Goal: Find specific page/section: Find specific page/section

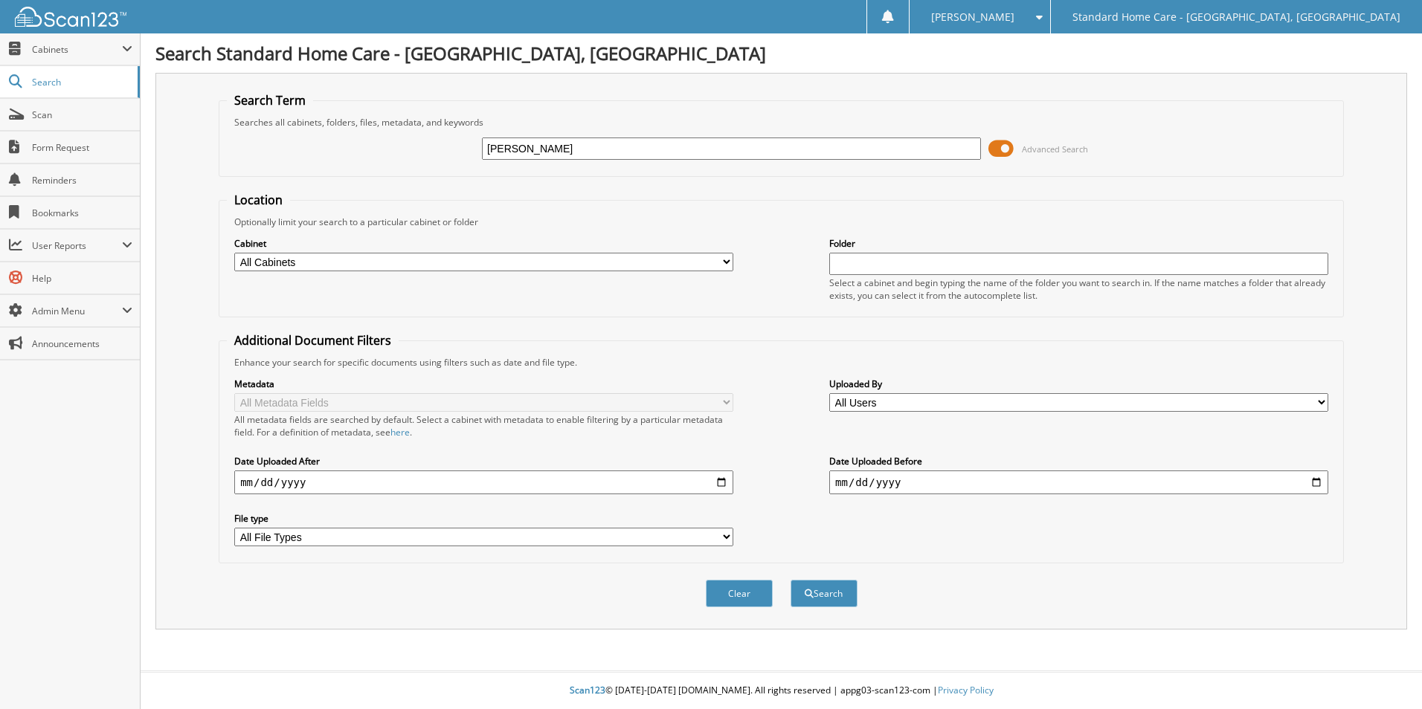
type input "garrett"
click at [790, 580] on button "Search" at bounding box center [823, 594] width 67 height 28
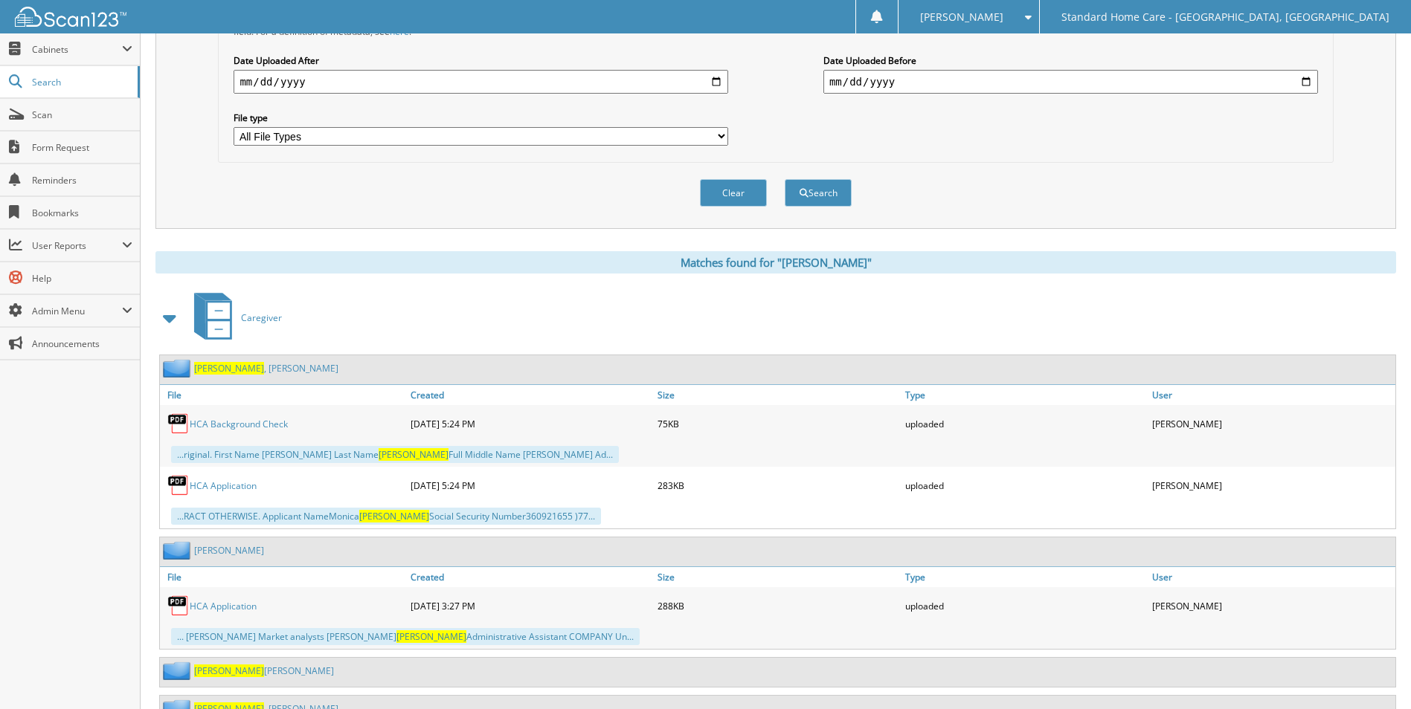
scroll to position [463, 0]
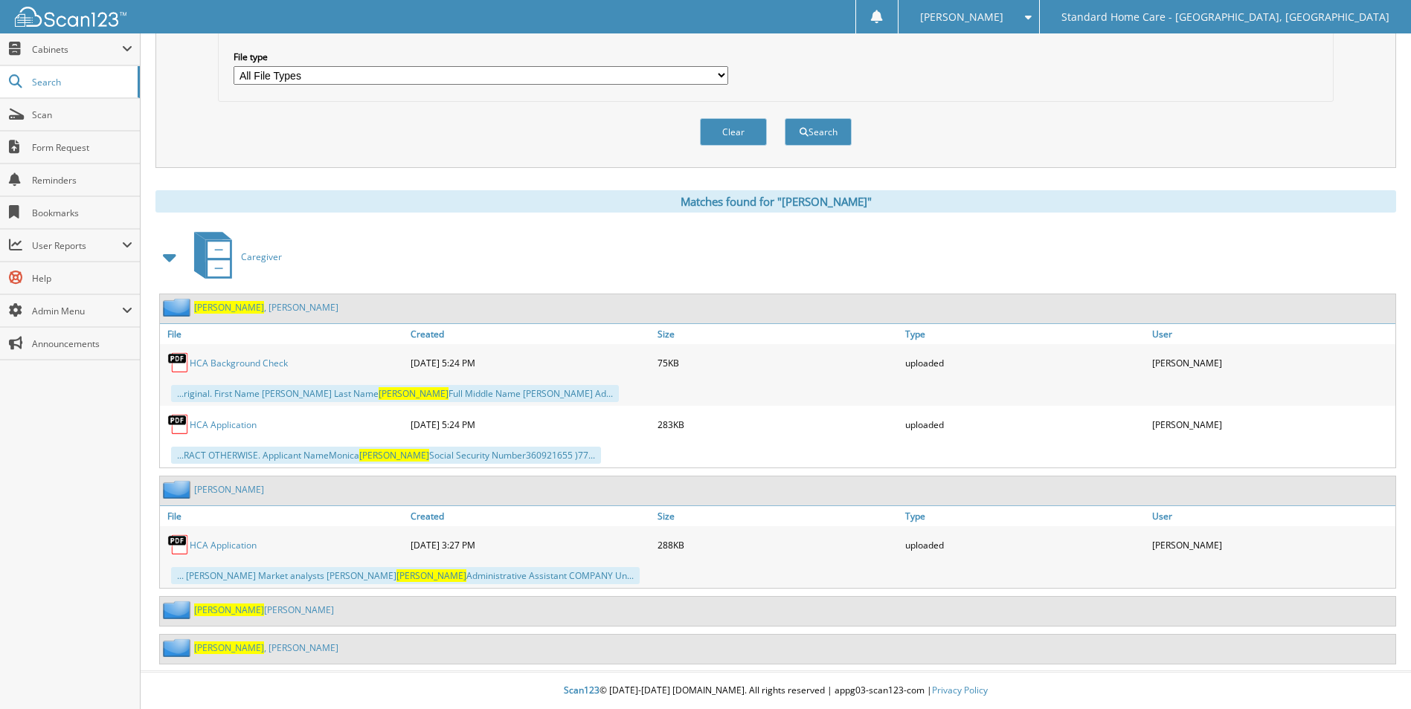
click at [220, 617] on div "Garrett e, Denise" at bounding box center [777, 611] width 1235 height 29
click at [219, 615] on span "Garrett" at bounding box center [229, 610] width 70 height 13
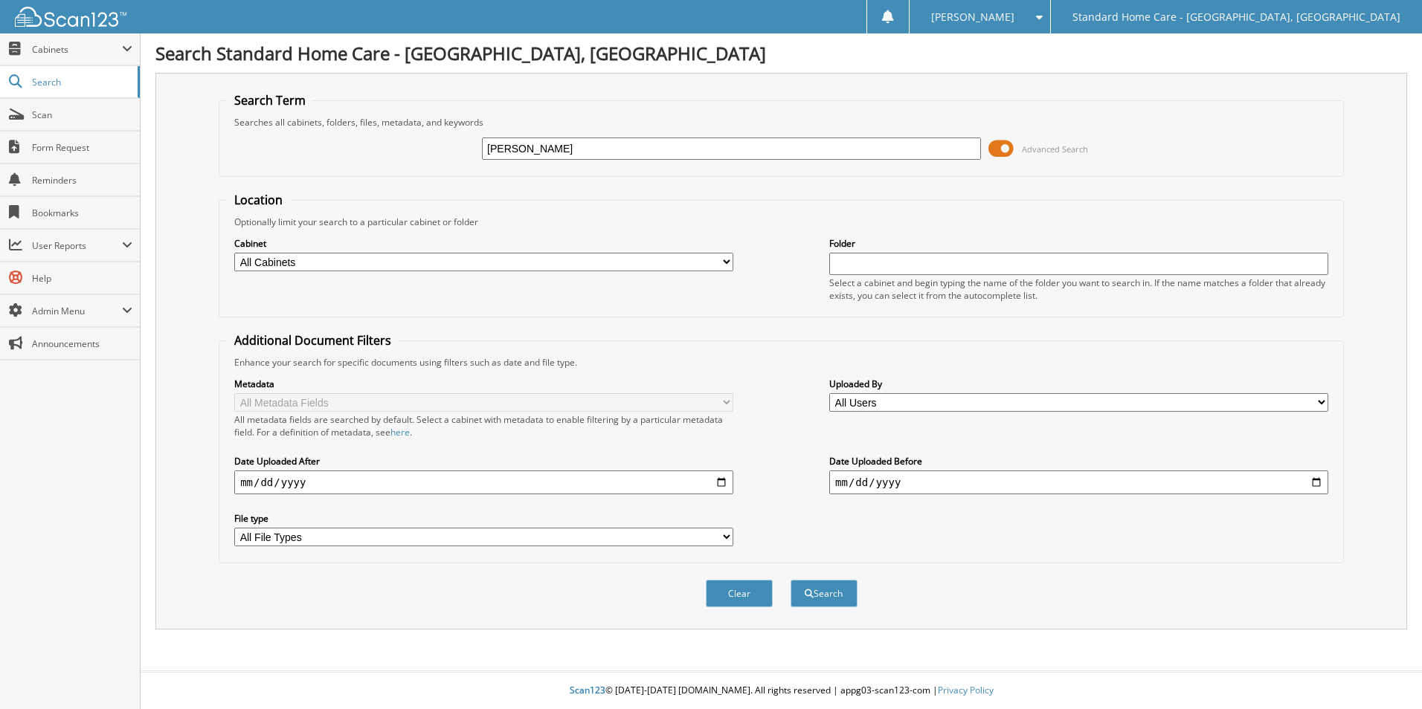
type input "wagaman"
click at [790, 580] on button "Search" at bounding box center [823, 594] width 67 height 28
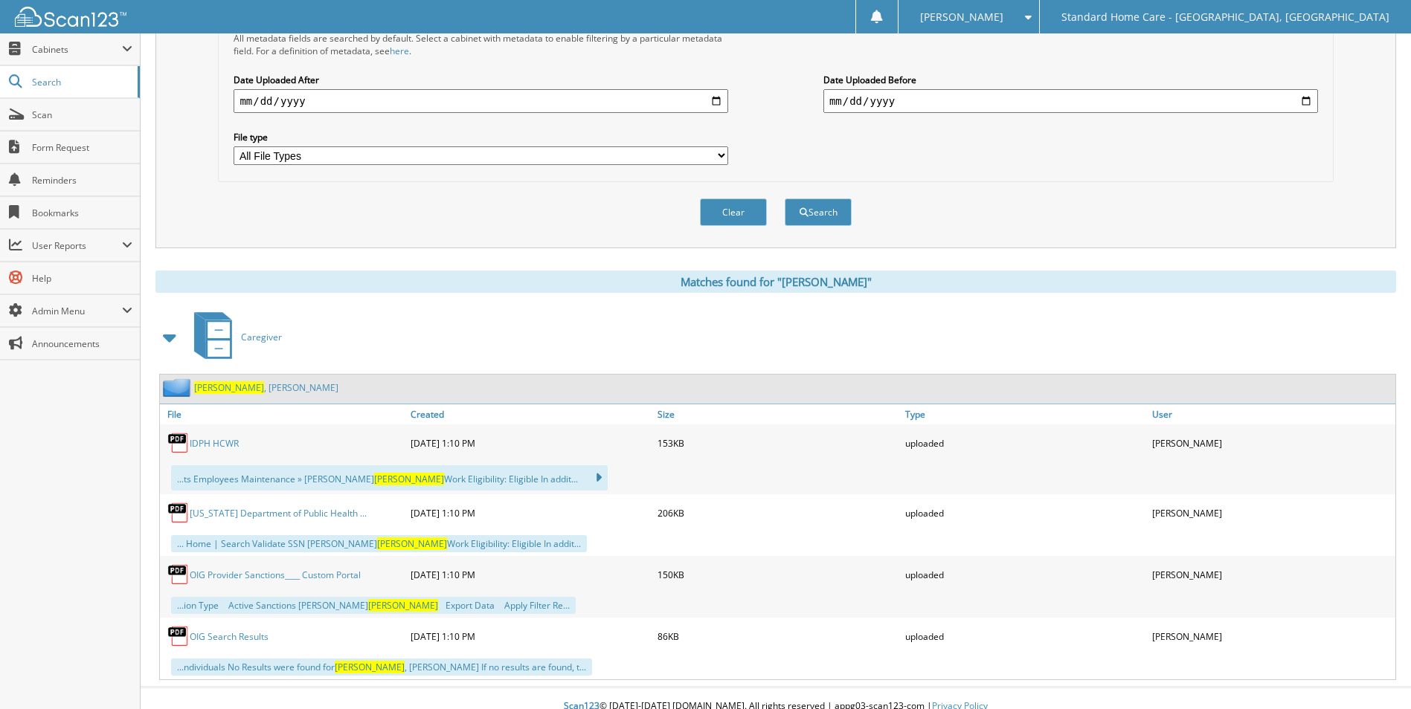
scroll to position [398, 0]
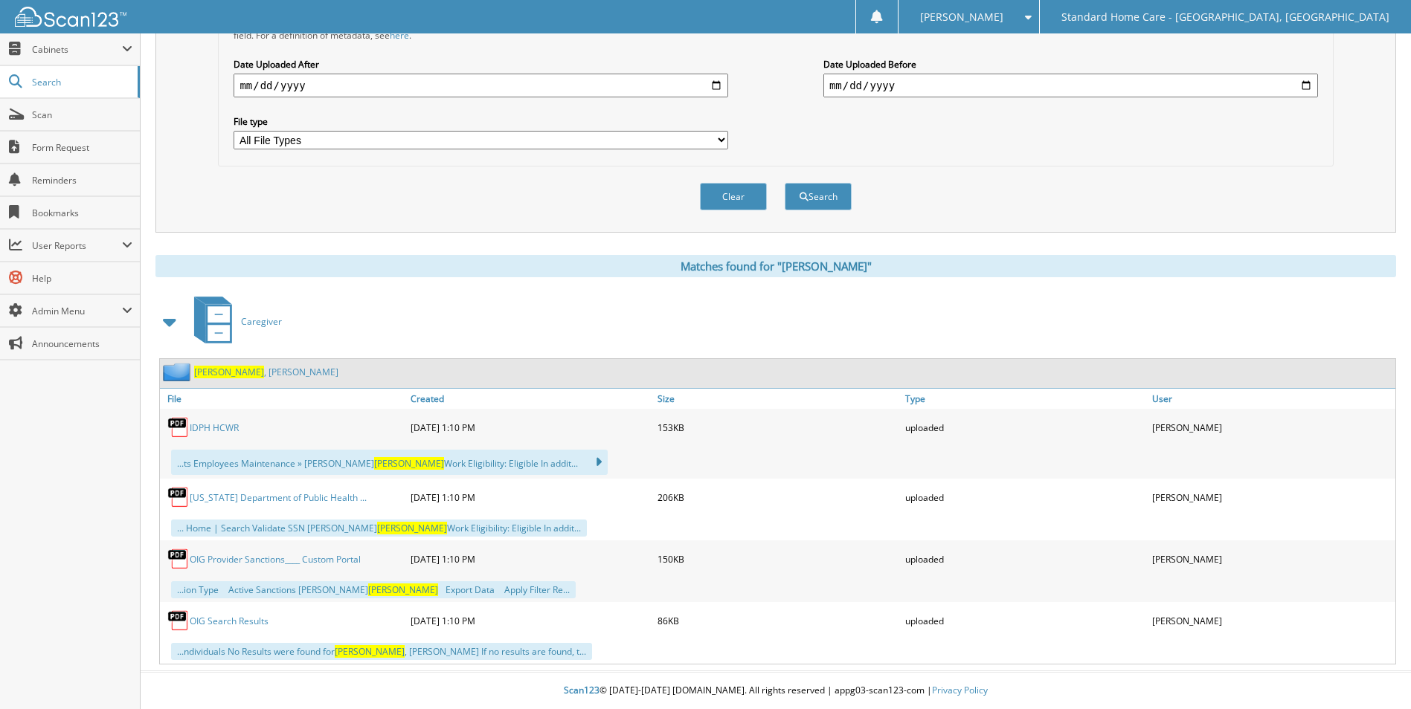
click at [241, 373] on link "Wagaman , Taylor" at bounding box center [266, 372] width 144 height 13
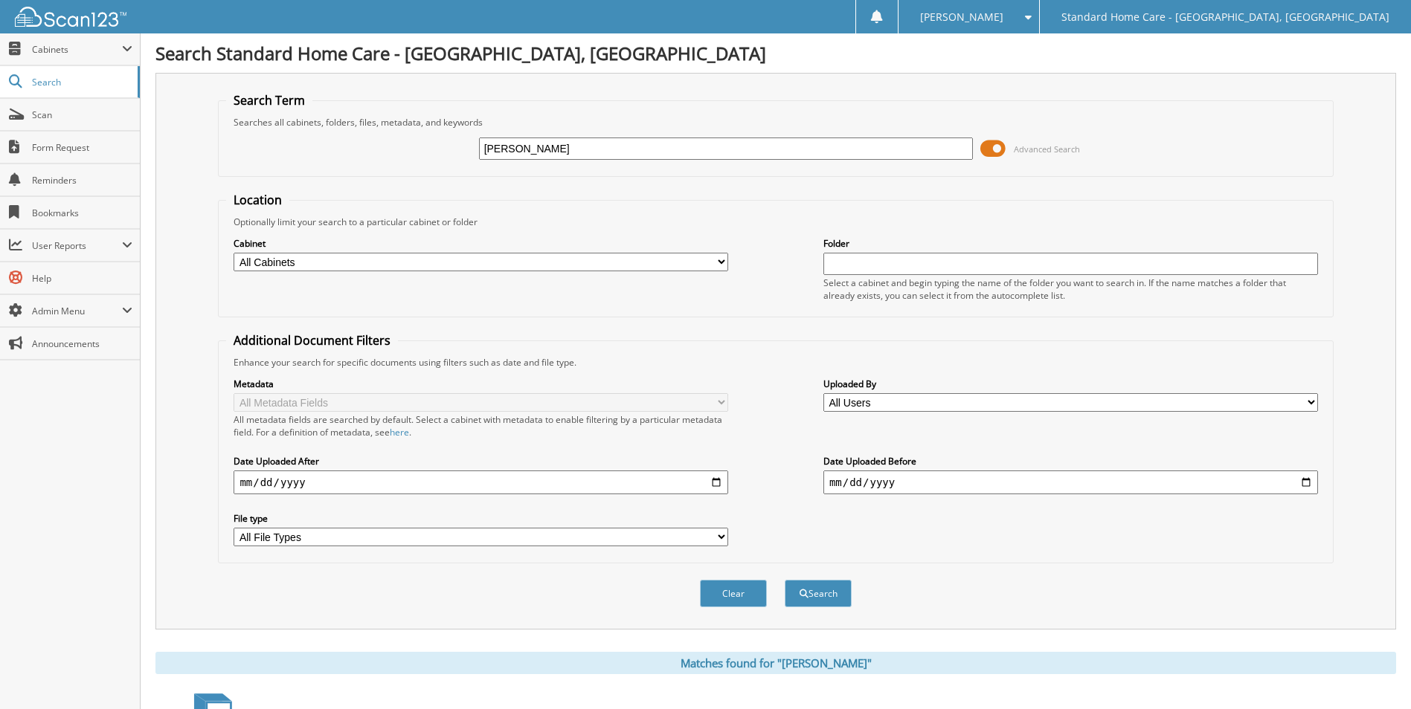
click at [557, 152] on input "wagaman" at bounding box center [726, 149] width 494 height 22
type input "[PERSON_NAME]"
click at [784, 580] on button "Search" at bounding box center [817, 594] width 67 height 28
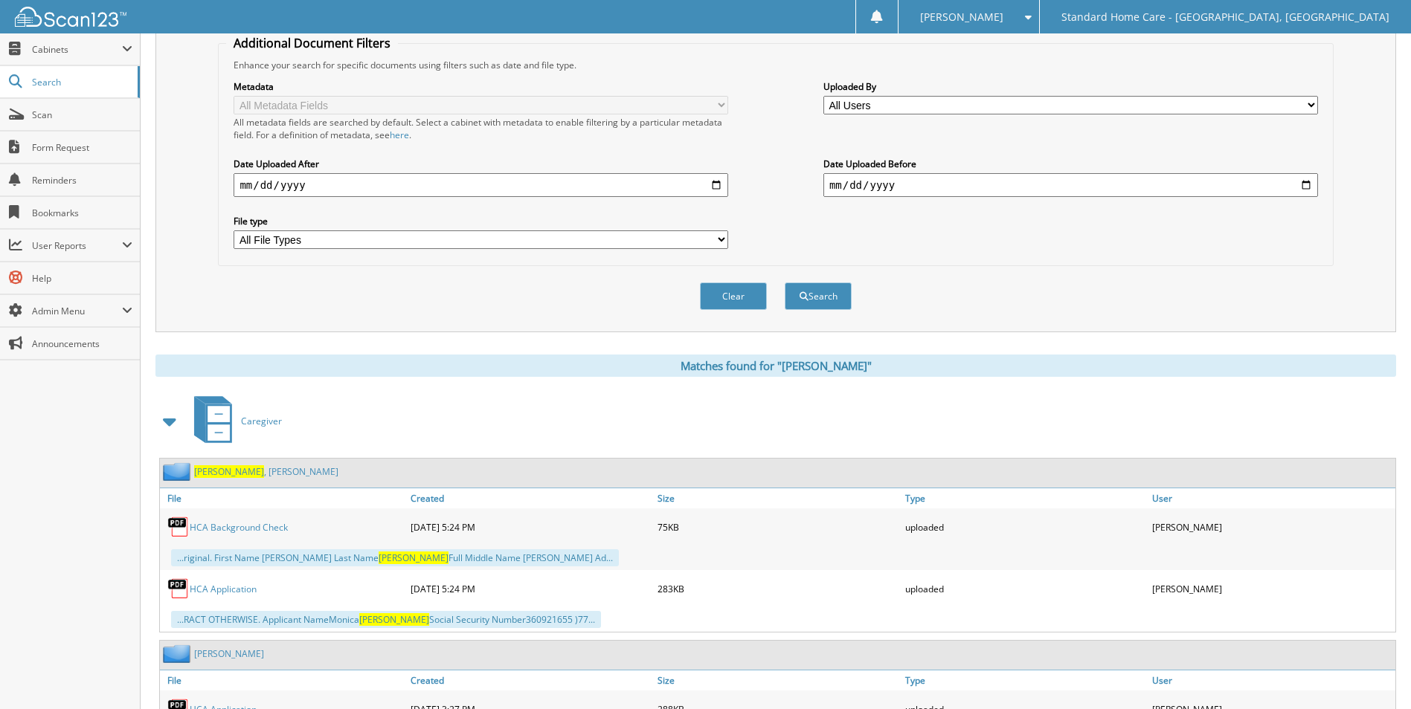
scroll to position [463, 0]
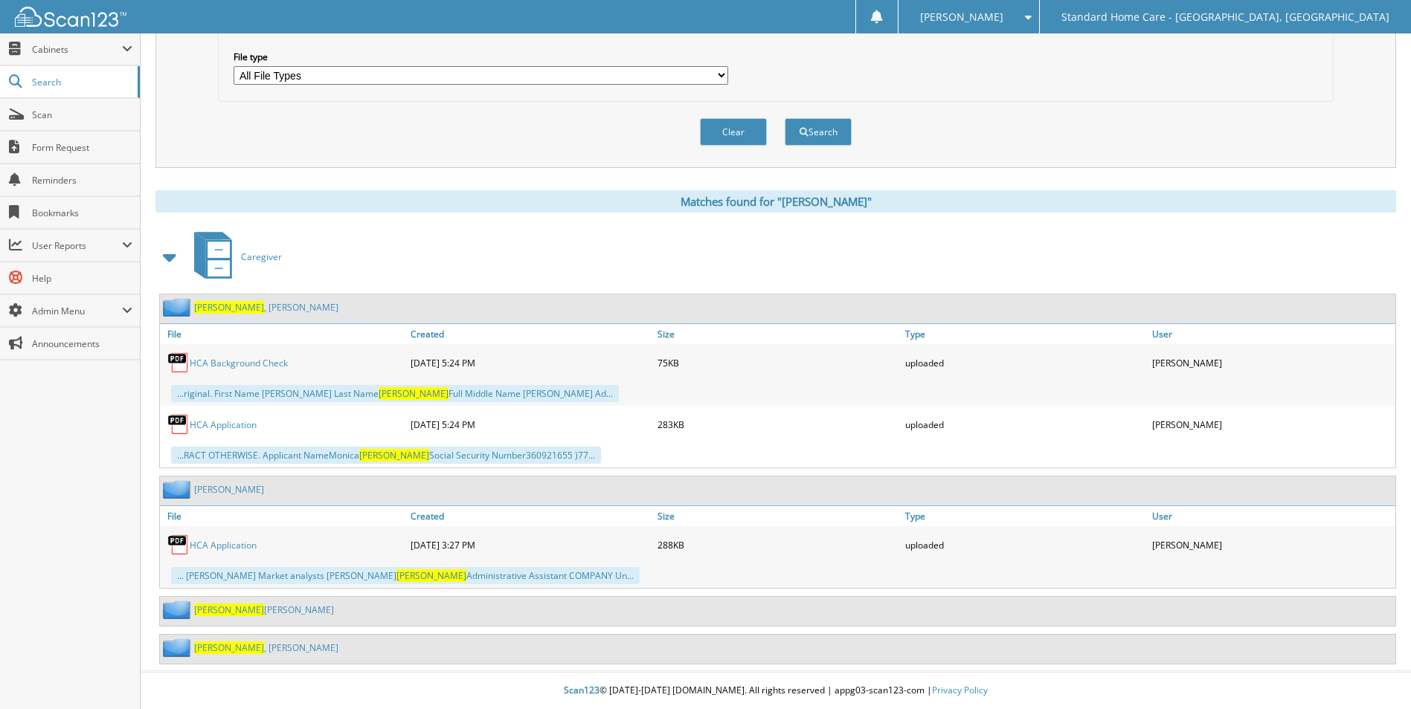
click at [234, 615] on link "Garrett e, Denise" at bounding box center [264, 610] width 140 height 13
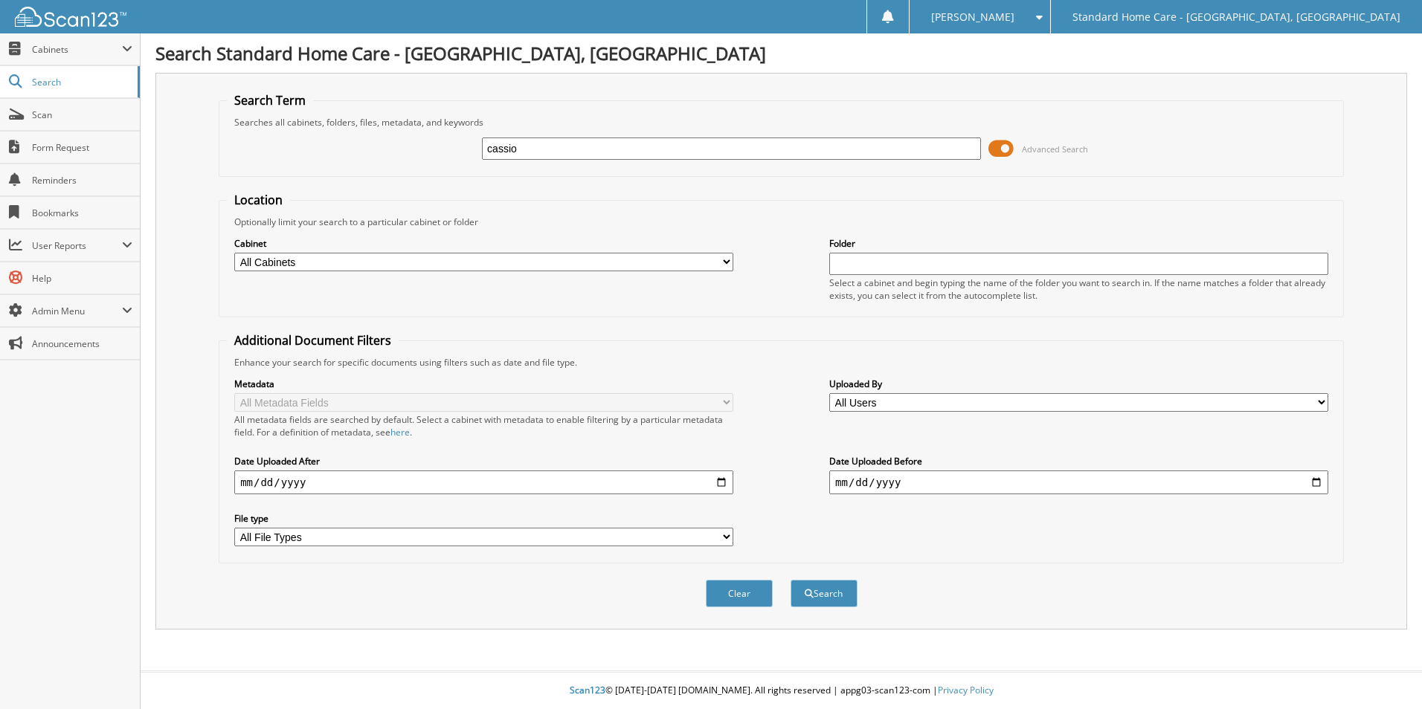
type input "cassio"
click at [790, 580] on button "Search" at bounding box center [823, 594] width 67 height 28
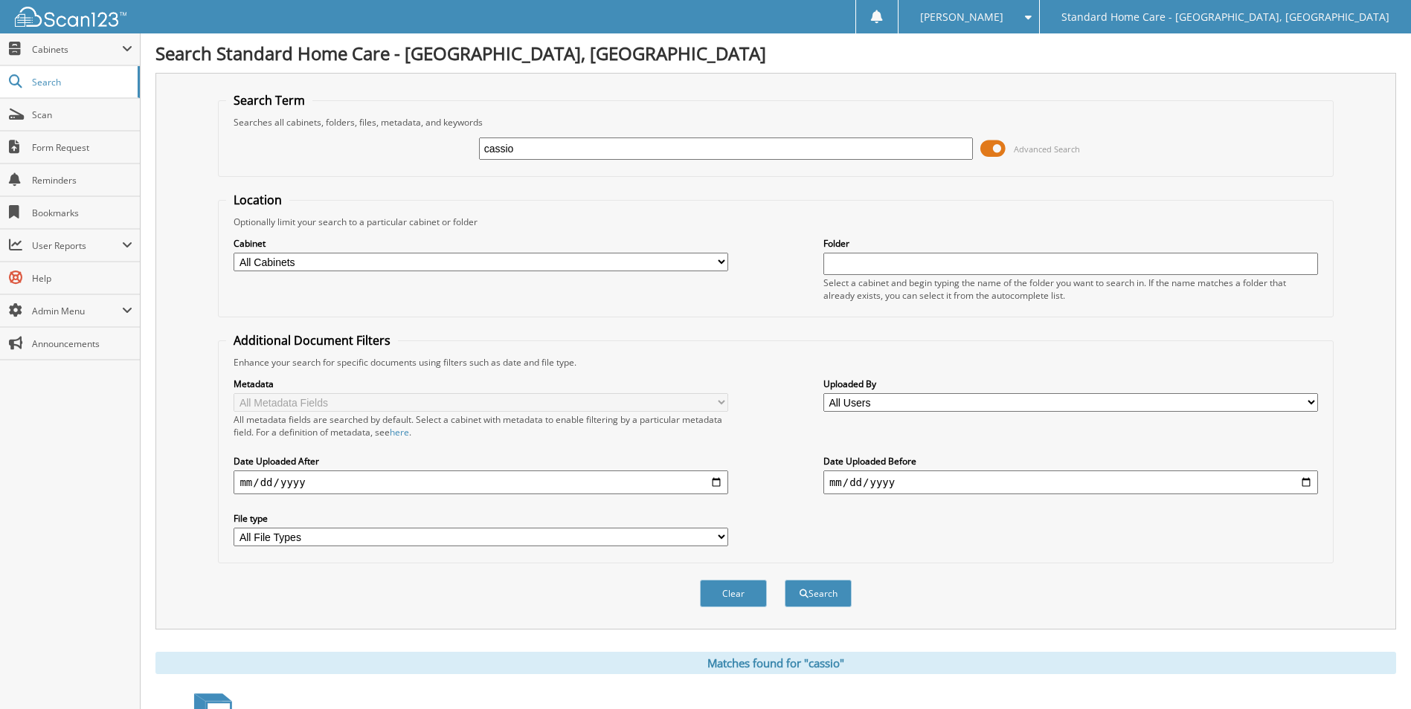
drag, startPoint x: 555, startPoint y: 164, endPoint x: 552, endPoint y: 152, distance: 12.5
click at [555, 164] on div "cassio Advanced Search" at bounding box center [775, 149] width 1098 height 40
click at [552, 152] on input "cassio" at bounding box center [726, 149] width 494 height 22
type input "a"
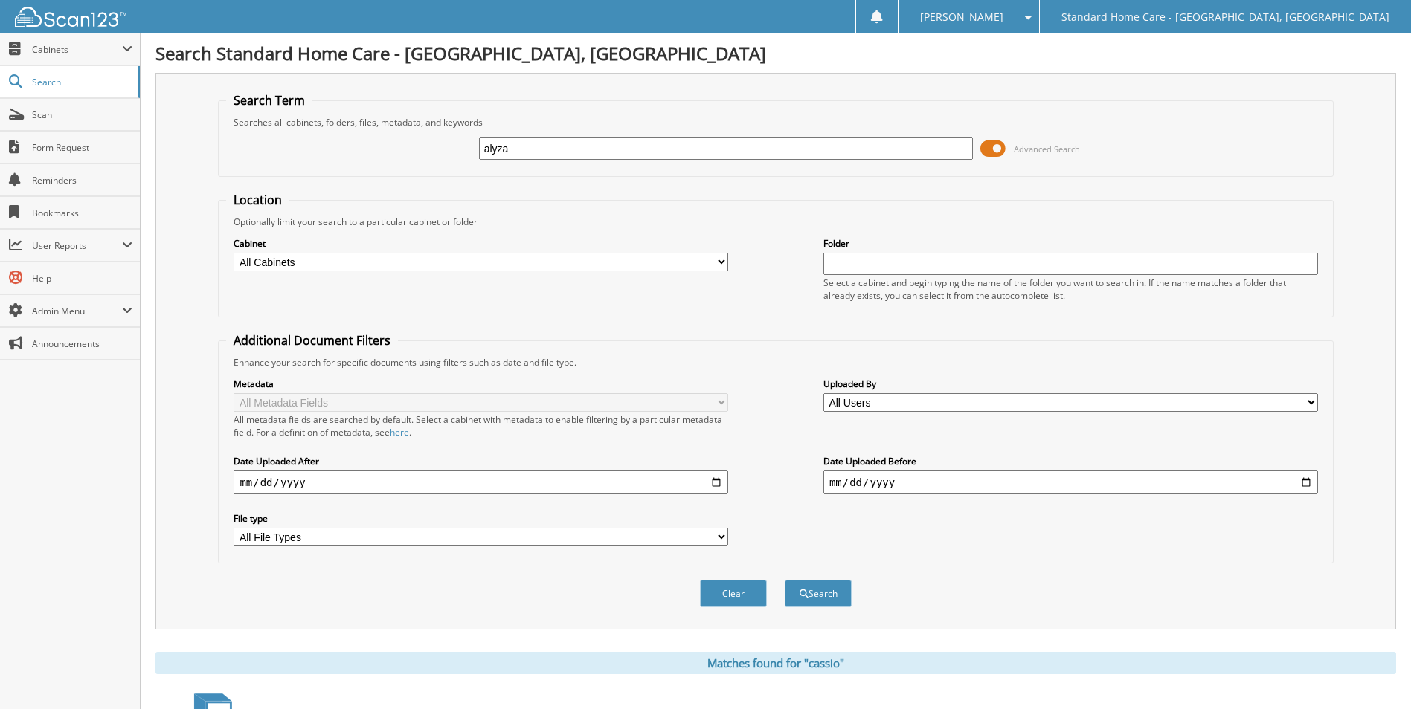
type input "alyza"
click at [784, 580] on button "Search" at bounding box center [817, 594] width 67 height 28
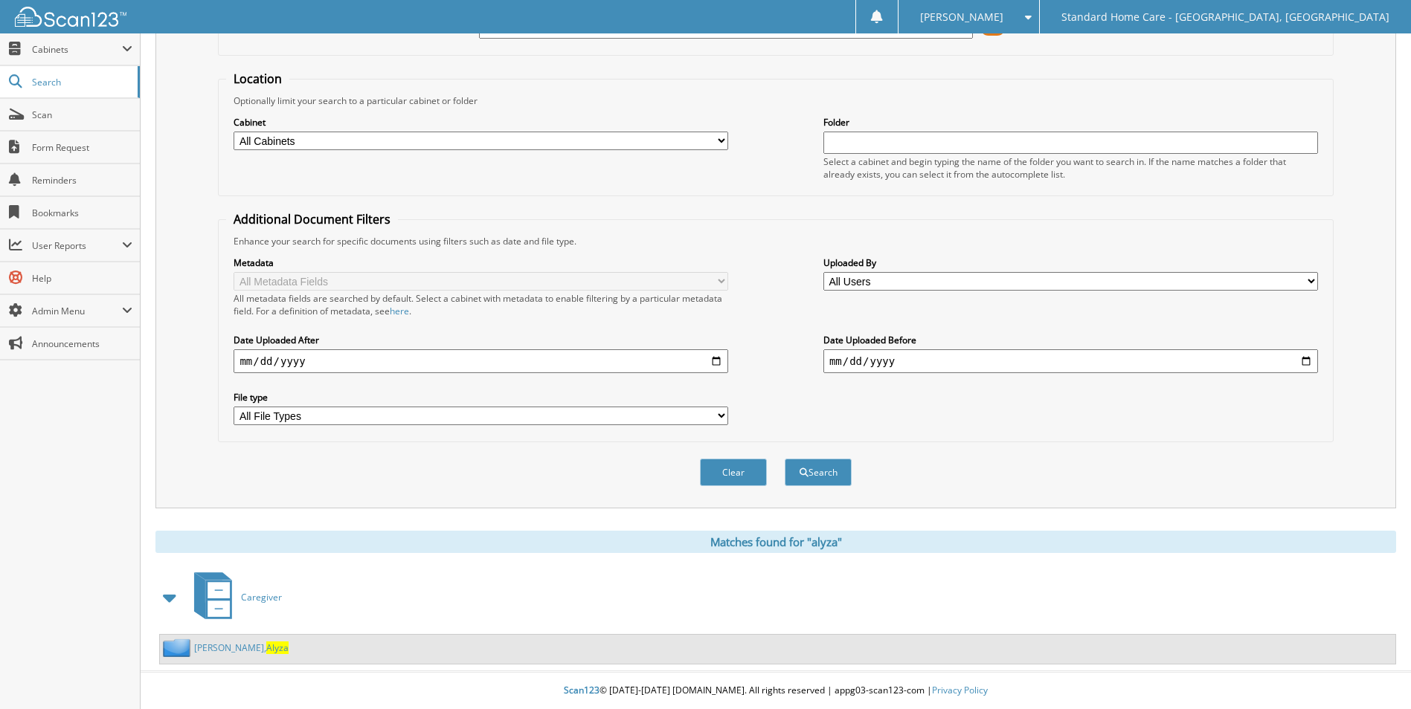
click at [229, 640] on div "[PERSON_NAME]" at bounding box center [224, 648] width 129 height 19
click at [231, 642] on link "[PERSON_NAME]" at bounding box center [241, 648] width 94 height 13
